Goal: Task Accomplishment & Management: Complete application form

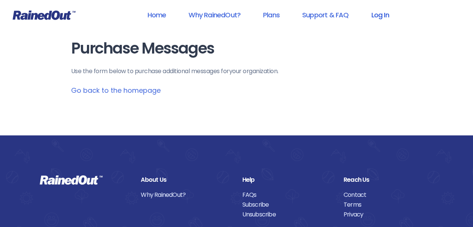
click at [376, 15] on link "Log In" at bounding box center [380, 14] width 37 height 17
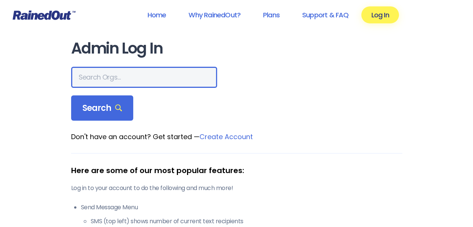
click at [144, 74] on input "text" at bounding box center [144, 77] width 146 height 21
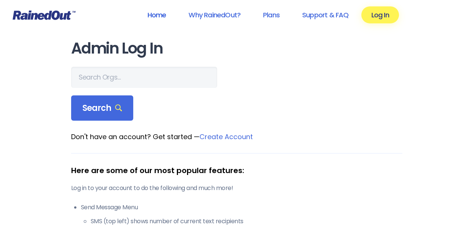
click at [157, 14] on link "Home" at bounding box center [156, 14] width 38 height 17
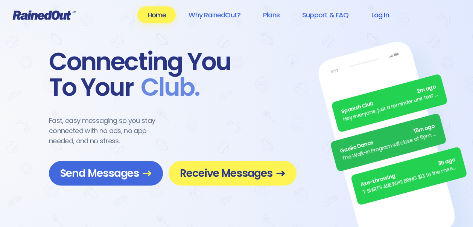
click at [380, 19] on link "Log In" at bounding box center [380, 14] width 37 height 17
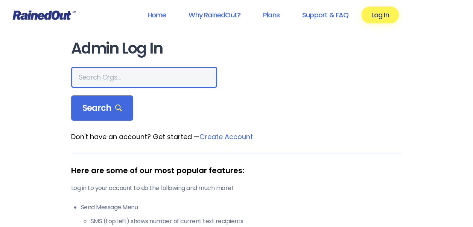
click at [136, 72] on input "text" at bounding box center [144, 77] width 146 height 21
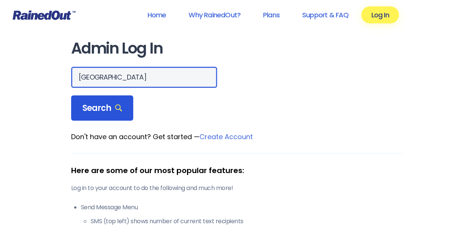
type input "charleston"
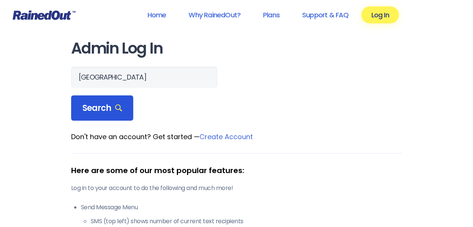
click at [99, 105] on span "Search" at bounding box center [102, 108] width 40 height 11
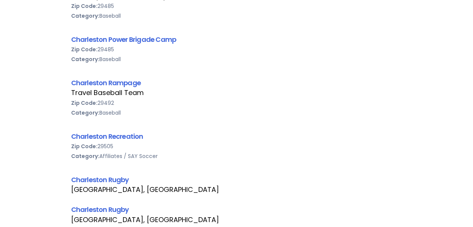
scroll to position [1561, 0]
click at [106, 131] on link "Charleston Recreation" at bounding box center [107, 135] width 72 height 9
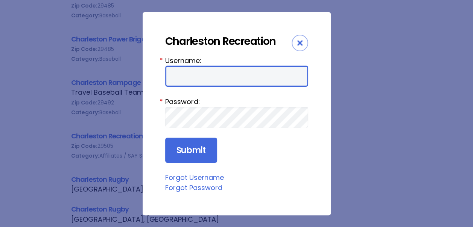
click at [217, 70] on input "Username:" at bounding box center [236, 76] width 143 height 21
type input "fernandezs@charleston-sc.gov"
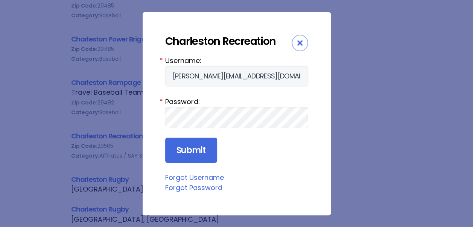
click at [200, 189] on link "Forgot Password" at bounding box center [193, 187] width 57 height 9
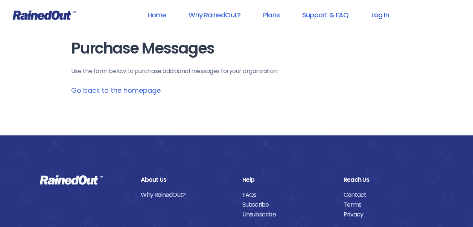
click at [380, 14] on link "Log In" at bounding box center [380, 14] width 37 height 17
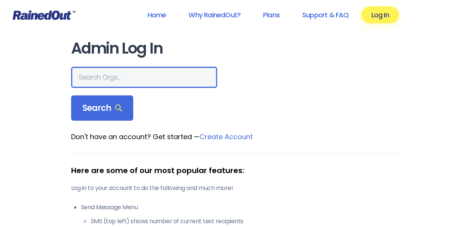
click at [128, 72] on input "text" at bounding box center [144, 77] width 146 height 21
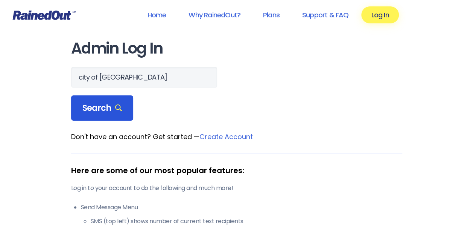
click at [101, 110] on span "Search" at bounding box center [102, 108] width 40 height 11
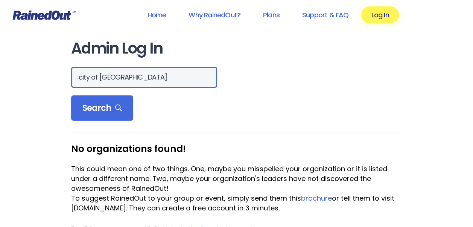
click at [115, 77] on input "city of [GEOGRAPHIC_DATA]" at bounding box center [144, 77] width 146 height 21
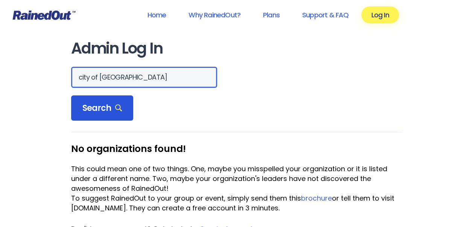
type input "city of [GEOGRAPHIC_DATA]"
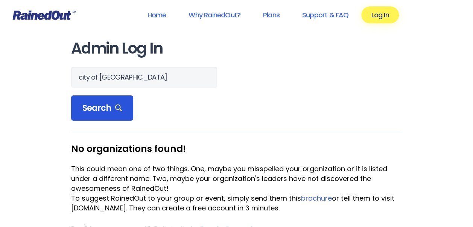
click at [110, 107] on span "Search" at bounding box center [102, 108] width 40 height 11
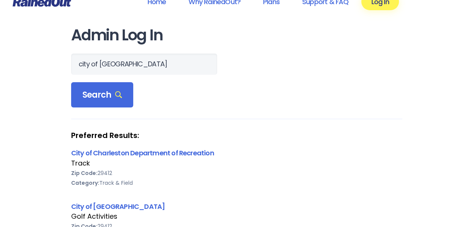
scroll to position [13, 0]
click at [169, 151] on link "City of Charleston Department of Recreation" at bounding box center [142, 152] width 143 height 9
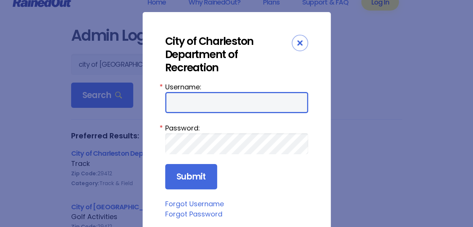
click at [232, 108] on input "Username:" at bounding box center [236, 102] width 143 height 21
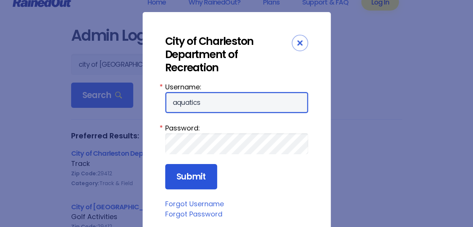
type input "aquatics"
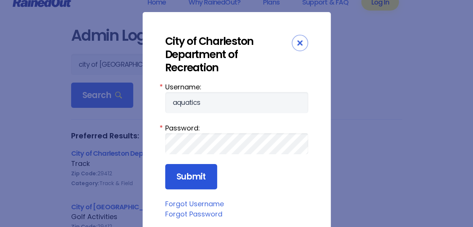
click at [194, 174] on input "Submit" at bounding box center [191, 177] width 52 height 26
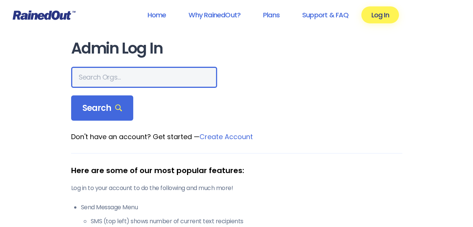
click at [124, 79] on input "text" at bounding box center [144, 77] width 146 height 21
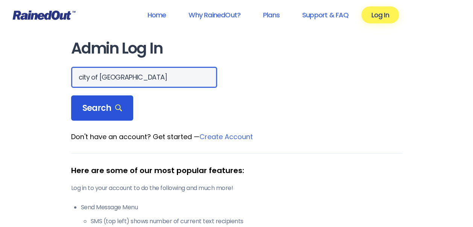
type input "city of [GEOGRAPHIC_DATA]"
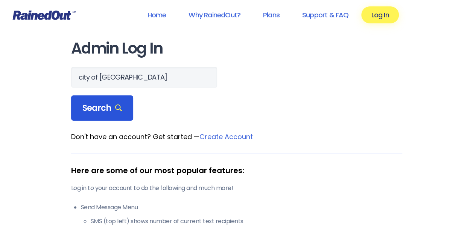
click at [105, 101] on div "Search" at bounding box center [102, 108] width 63 height 26
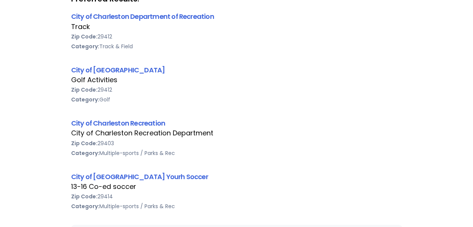
scroll to position [163, 0]
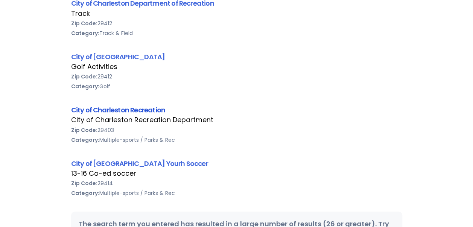
click at [133, 110] on link "City of Charleston Recreation" at bounding box center [118, 109] width 95 height 9
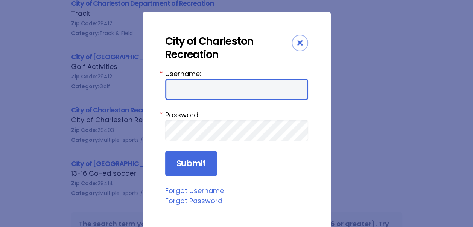
click at [207, 90] on input "Username:" at bounding box center [236, 89] width 143 height 21
click at [174, 88] on input "aquatics" at bounding box center [236, 89] width 143 height 21
click at [209, 94] on input "Aquatics" at bounding box center [236, 89] width 143 height 21
type input "Aquatics"
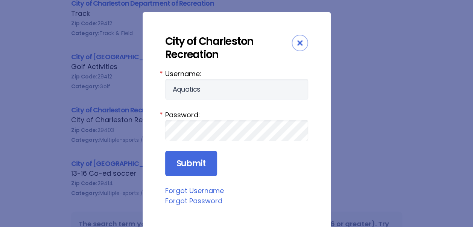
click at [197, 200] on link "Forgot Password" at bounding box center [193, 200] width 57 height 9
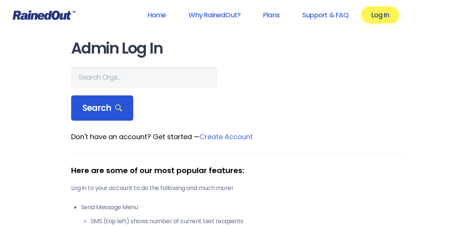
click at [105, 100] on div "Search" at bounding box center [102, 108] width 63 height 26
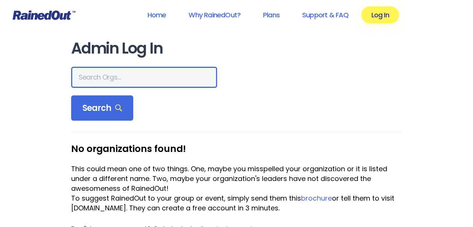
click at [121, 72] on input "text" at bounding box center [144, 77] width 146 height 21
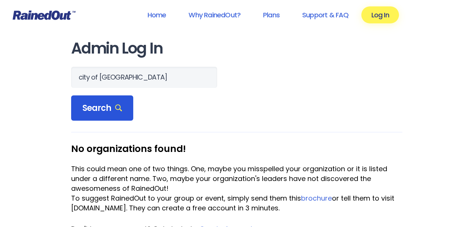
click at [99, 103] on span "Search" at bounding box center [102, 108] width 40 height 11
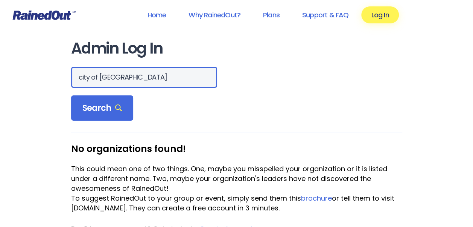
click at [119, 75] on input "city of [GEOGRAPHIC_DATA]" at bounding box center [144, 77] width 146 height 21
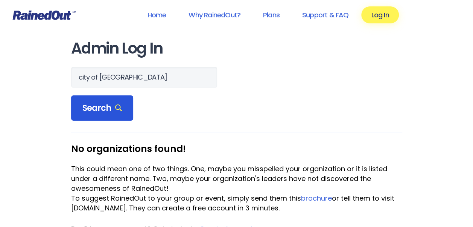
click at [102, 113] on span "Search" at bounding box center [102, 108] width 40 height 11
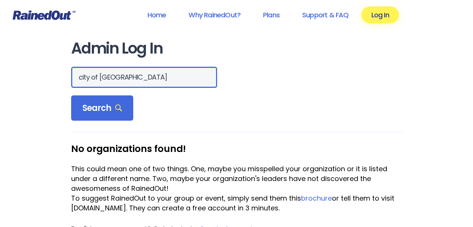
click at [119, 76] on input "city of [GEOGRAPHIC_DATA]" at bounding box center [144, 77] width 146 height 21
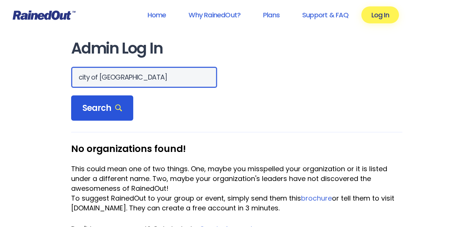
type input "city of [GEOGRAPHIC_DATA]"
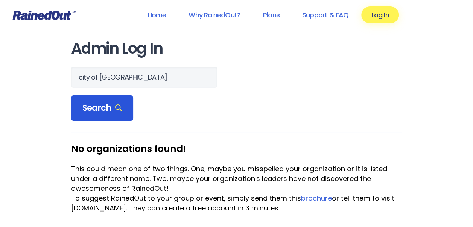
click at [112, 106] on span "Search" at bounding box center [102, 108] width 40 height 11
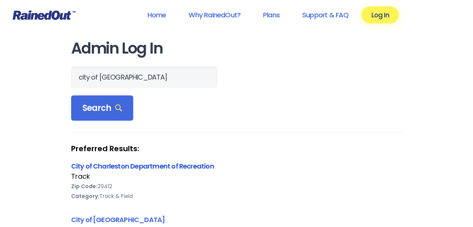
click at [148, 166] on link "City of Charleston Department of Recreation" at bounding box center [142, 165] width 143 height 9
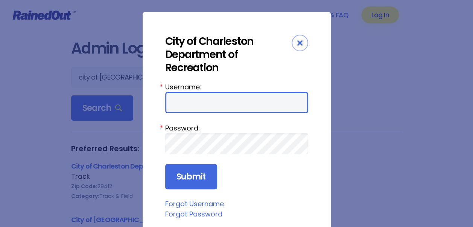
click at [199, 105] on input "Username:" at bounding box center [236, 102] width 143 height 21
type input "Aquatics"
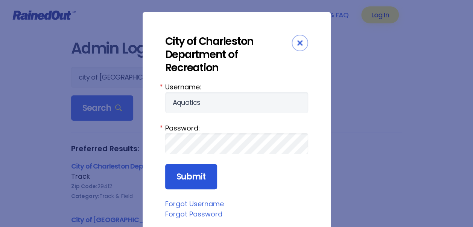
click at [196, 173] on input "Submit" at bounding box center [191, 177] width 52 height 26
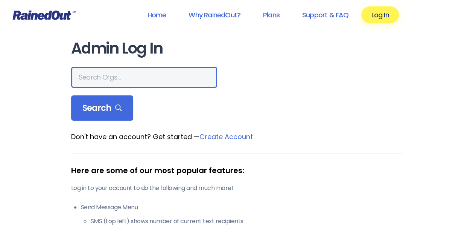
click at [124, 81] on input "text" at bounding box center [144, 77] width 146 height 21
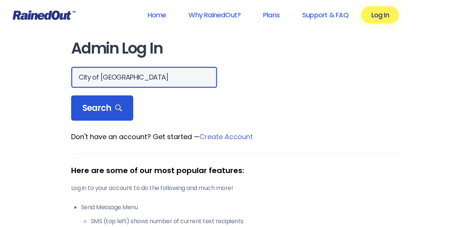
type input "City of [GEOGRAPHIC_DATA]"
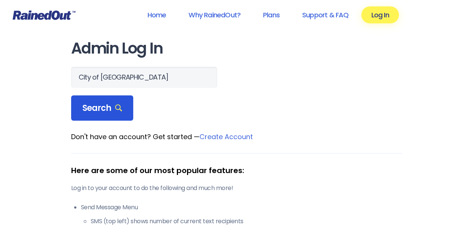
click at [102, 107] on span "Search" at bounding box center [102, 108] width 40 height 11
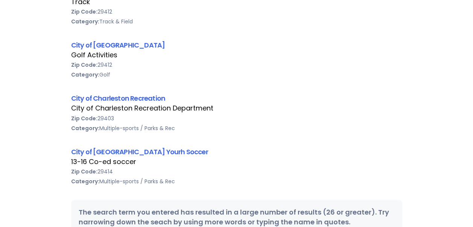
scroll to position [176, 0]
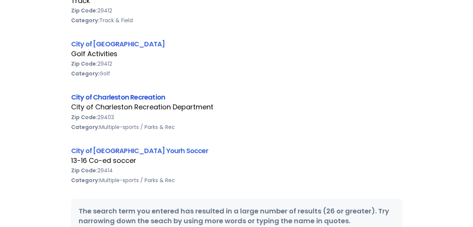
click at [131, 96] on link "City of Charleston Recreation" at bounding box center [118, 96] width 95 height 9
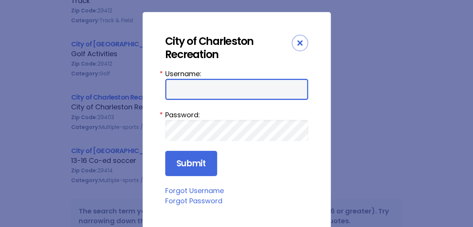
click at [240, 93] on input "Username:" at bounding box center [236, 89] width 143 height 21
type input "Aquatics"
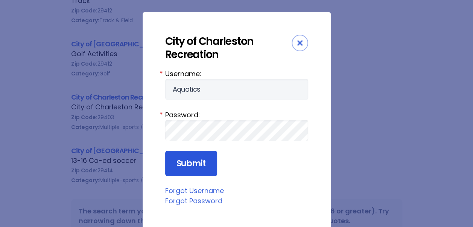
click at [192, 158] on input "Submit" at bounding box center [191, 164] width 52 height 26
click at [191, 162] on input "Submit" at bounding box center [191, 164] width 52 height 26
